Goal: Task Accomplishment & Management: Use online tool/utility

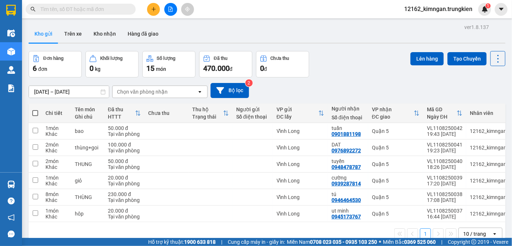
scroll to position [33, 0]
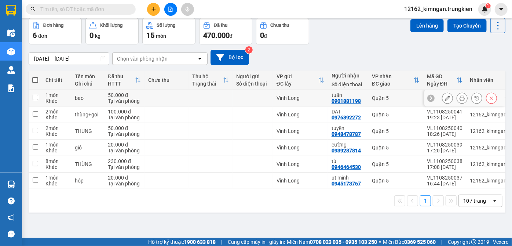
click at [254, 96] on div at bounding box center [252, 98] width 33 height 6
checkbox input "true"
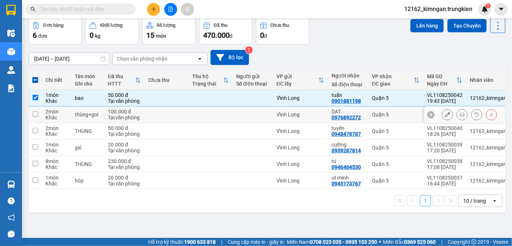
click at [259, 116] on div at bounding box center [252, 115] width 33 height 6
checkbox input "true"
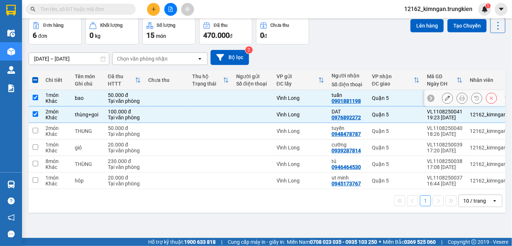
click at [263, 97] on div at bounding box center [252, 98] width 33 height 6
checkbox input "false"
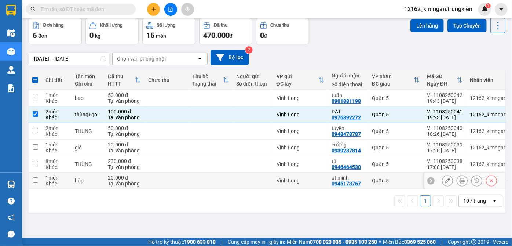
click at [264, 182] on div at bounding box center [252, 181] width 33 height 6
checkbox input "true"
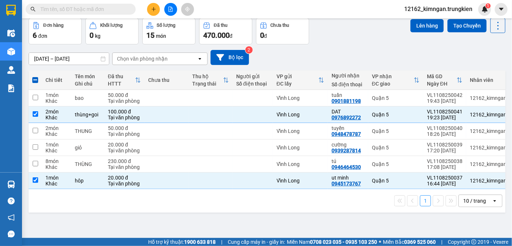
drag, startPoint x: 421, startPoint y: 25, endPoint x: 416, endPoint y: 19, distance: 8.1
click at [421, 25] on button "Lên hàng" at bounding box center [427, 25] width 33 height 13
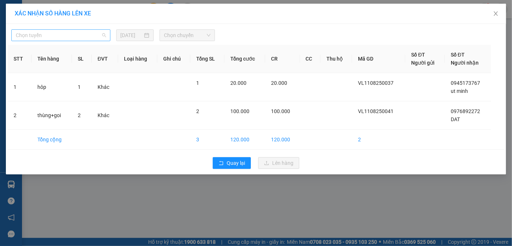
click at [78, 34] on span "Chọn tuyến" at bounding box center [61, 35] width 90 height 11
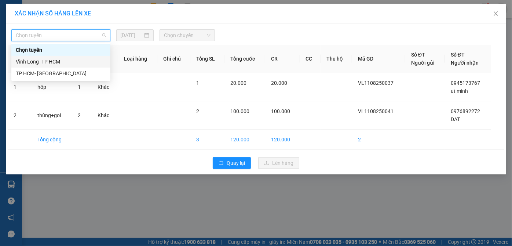
click at [67, 61] on div "Vĩnh Long- TP HCM" at bounding box center [61, 62] width 90 height 8
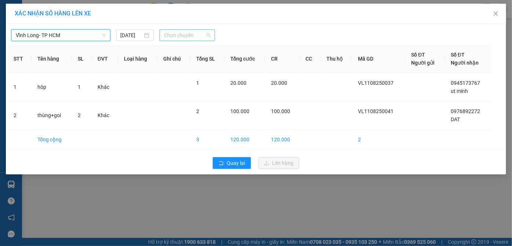
click at [184, 36] on span "Chọn chuyến" at bounding box center [187, 35] width 47 height 11
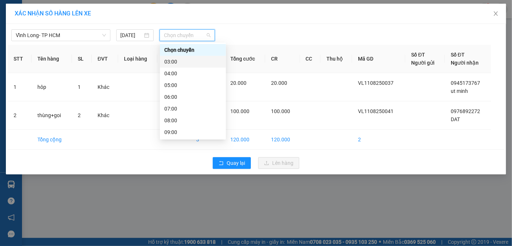
click at [182, 63] on div "03:00" at bounding box center [192, 62] width 57 height 8
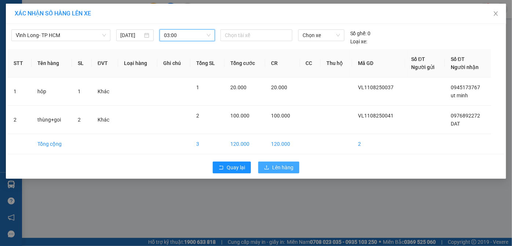
drag, startPoint x: 279, startPoint y: 167, endPoint x: 268, endPoint y: 157, distance: 15.1
click at [279, 167] on span "Lên hàng" at bounding box center [282, 167] width 21 height 8
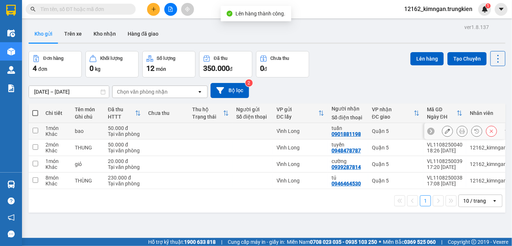
click at [321, 129] on div "Vĩnh Long" at bounding box center [301, 131] width 48 height 6
checkbox input "true"
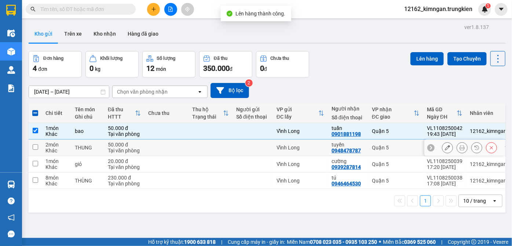
click at [326, 145] on td "Vĩnh Long" at bounding box center [300, 147] width 55 height 17
checkbox input "true"
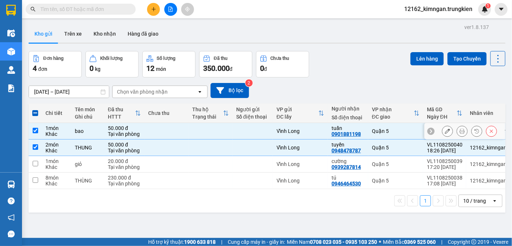
click at [329, 129] on td "tuấn 0901881198" at bounding box center [348, 131] width 40 height 17
checkbox input "false"
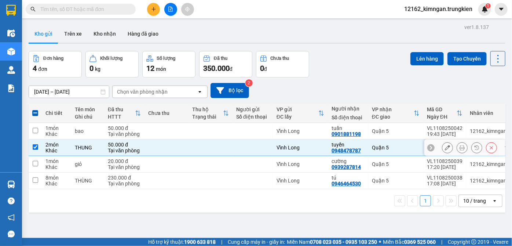
click at [328, 147] on td "tuyền 0948478787" at bounding box center [348, 147] width 40 height 17
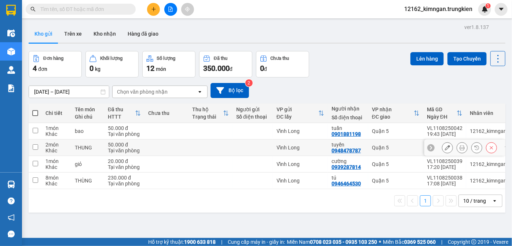
click at [328, 147] on td "tuyền 0948478787" at bounding box center [348, 147] width 40 height 17
checkbox input "true"
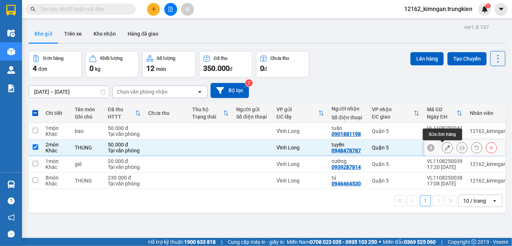
click at [445, 149] on icon at bounding box center [447, 147] width 5 height 5
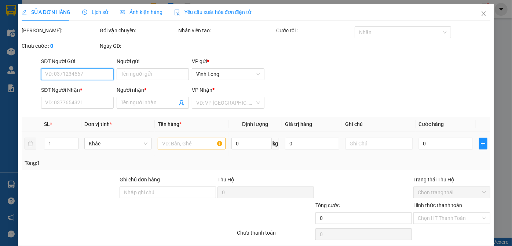
type input "0948478787"
type input "tuyền"
type input "50.000"
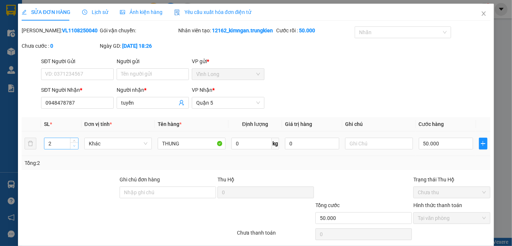
type input "1"
click at [74, 147] on icon "down" at bounding box center [74, 146] width 3 height 3
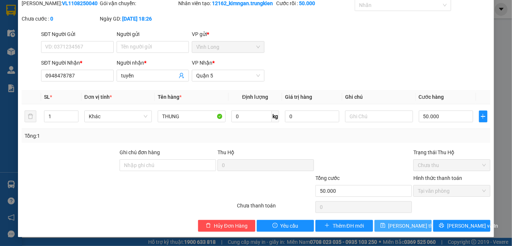
click at [413, 225] on span "[PERSON_NAME] thay đổi" at bounding box center [418, 226] width 59 height 8
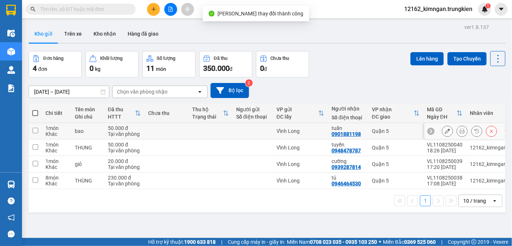
click at [313, 130] on div "Vĩnh Long" at bounding box center [301, 131] width 48 height 6
checkbox input "true"
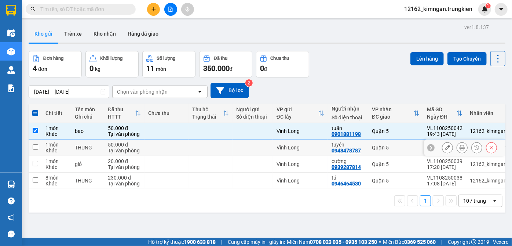
click at [317, 148] on div "Vĩnh Long" at bounding box center [301, 148] width 48 height 6
checkbox input "true"
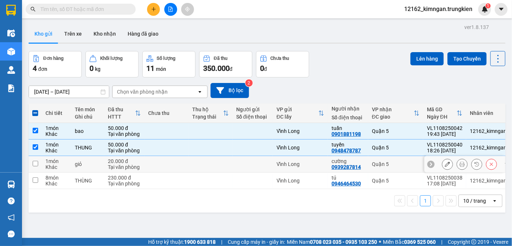
click at [323, 163] on div "Vĩnh Long" at bounding box center [301, 164] width 48 height 6
checkbox input "true"
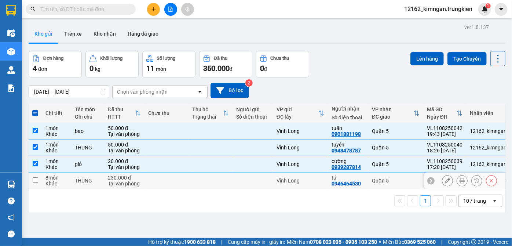
click at [327, 178] on td "Vĩnh Long" at bounding box center [300, 181] width 55 height 17
checkbox input "true"
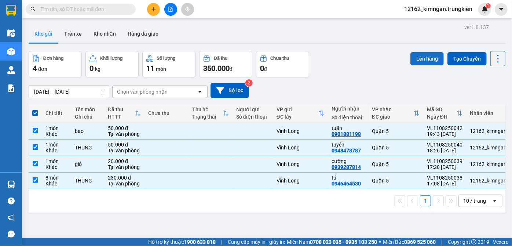
click at [429, 59] on button "Lên hàng" at bounding box center [427, 58] width 33 height 13
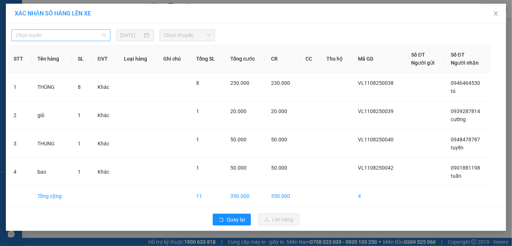
click at [60, 39] on span "Chọn tuyến" at bounding box center [61, 35] width 90 height 11
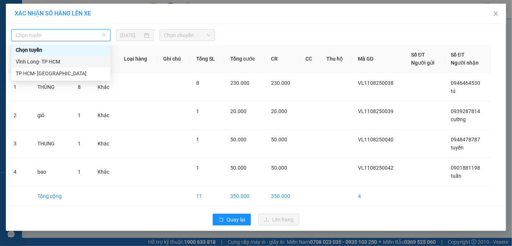
click at [62, 58] on div "Vĩnh Long- TP HCM" at bounding box center [61, 62] width 90 height 8
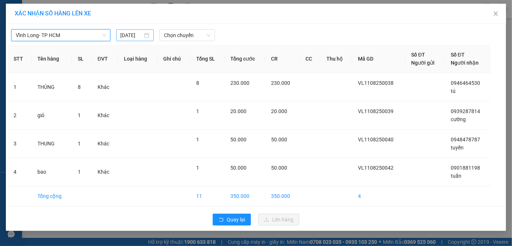
click at [141, 38] on input "[DATE]" at bounding box center [132, 35] width 22 height 8
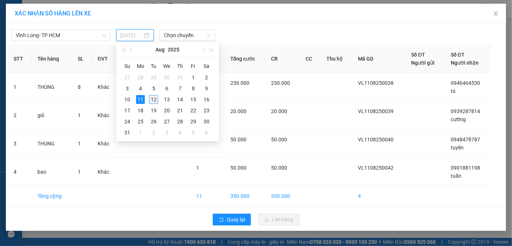
click at [152, 98] on div "12" at bounding box center [153, 99] width 9 height 9
type input "[DATE]"
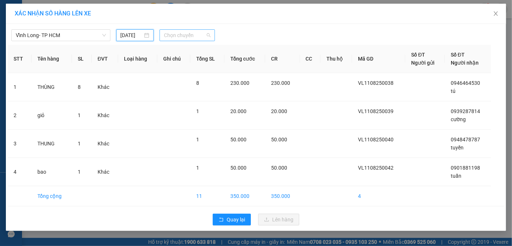
click at [190, 35] on span "Chọn chuyến" at bounding box center [187, 35] width 47 height 11
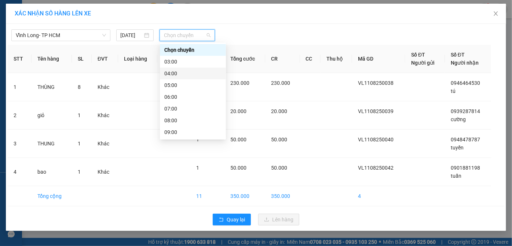
click at [176, 70] on div "04:00" at bounding box center [192, 73] width 57 height 8
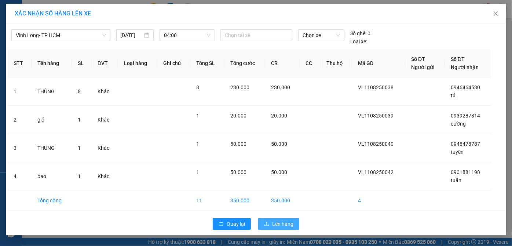
click at [286, 220] on span "Lên hàng" at bounding box center [282, 224] width 21 height 8
